Goal: Task Accomplishment & Management: Complete application form

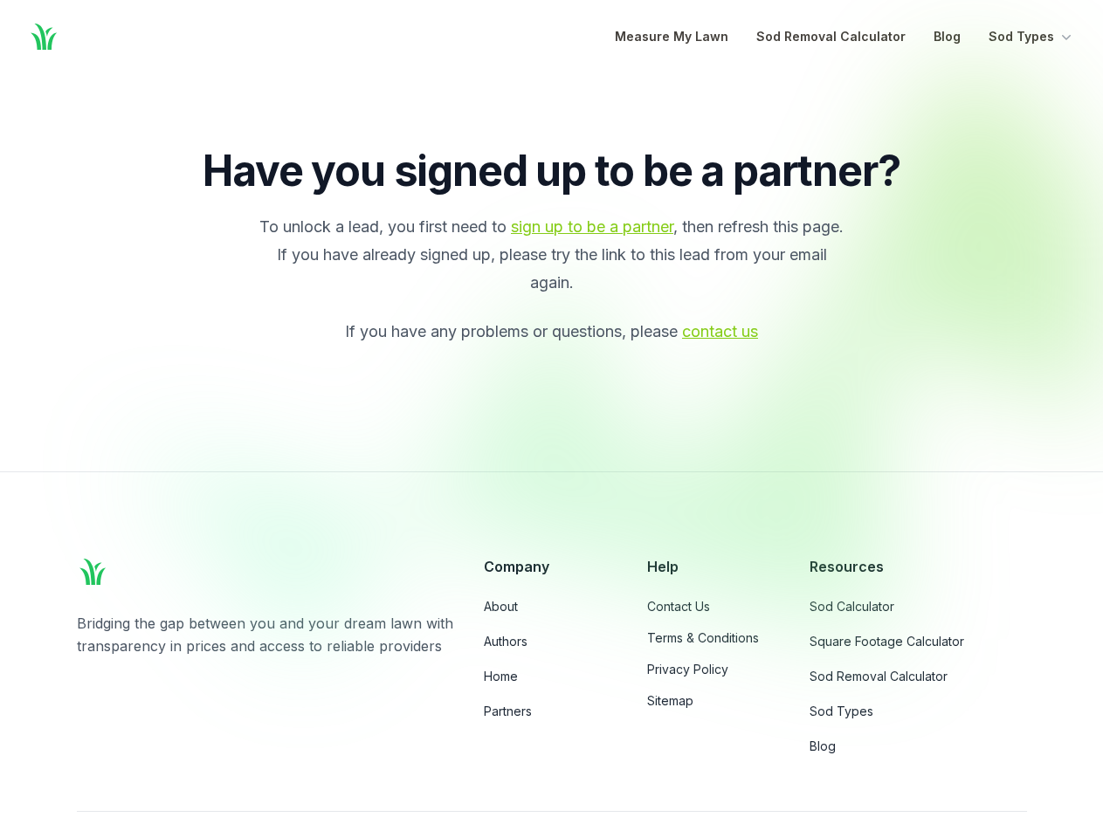
click at [551, 419] on div at bounding box center [630, 359] width 1009 height 592
click at [1031, 37] on button "Sod Types" at bounding box center [1032, 36] width 86 height 21
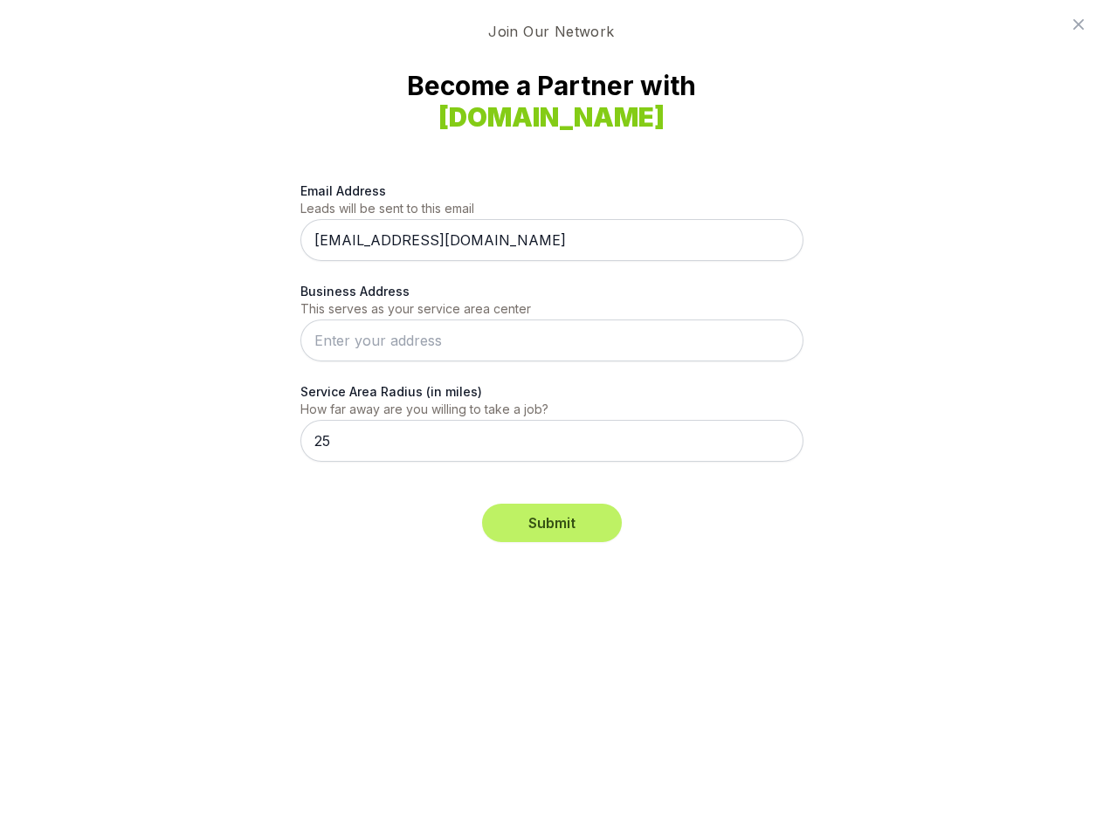
click at [551, 419] on div "Email Address Leads will be sent to this email [EMAIL_ADDRESS][DOMAIN_NAME] Bus…" at bounding box center [551, 332] width 503 height 343
click at [552, 523] on button "Submit" at bounding box center [552, 523] width 140 height 38
click at [1079, 24] on icon at bounding box center [1078, 24] width 10 height 10
